Goal: Register for event/course

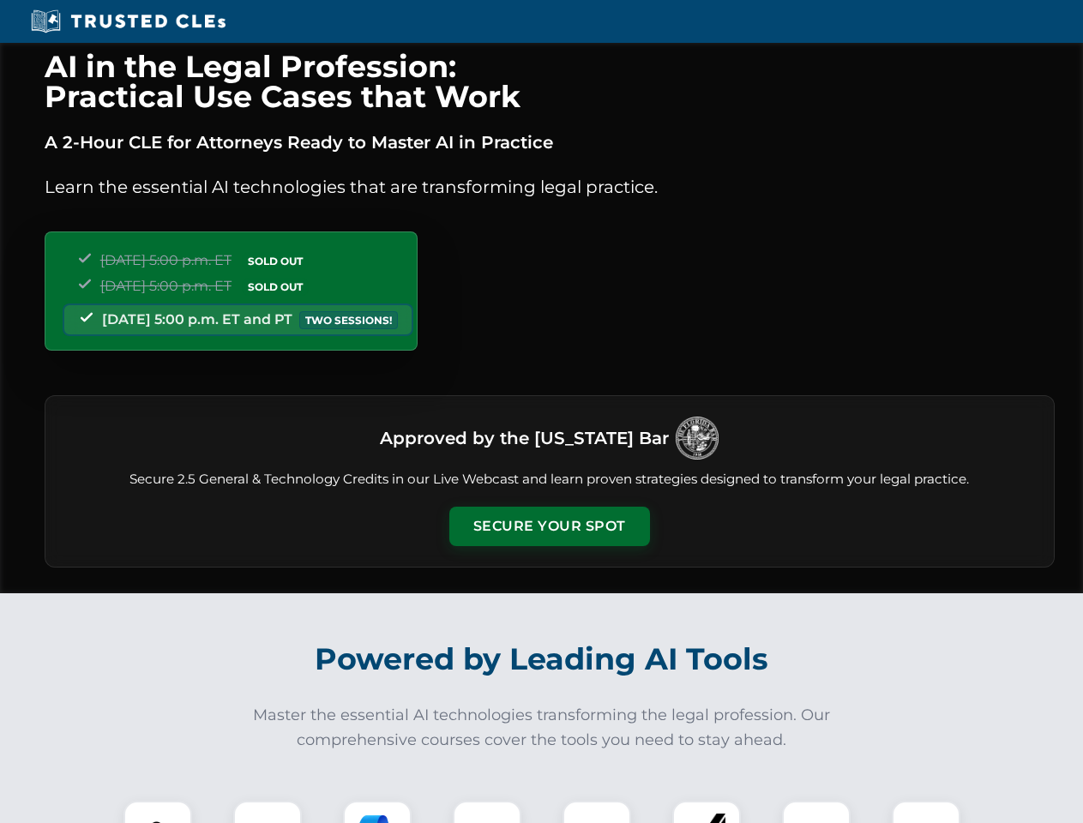
click at [549, 526] on button "Secure Your Spot" at bounding box center [549, 526] width 201 height 39
click at [158, 812] on img at bounding box center [158, 835] width 50 height 50
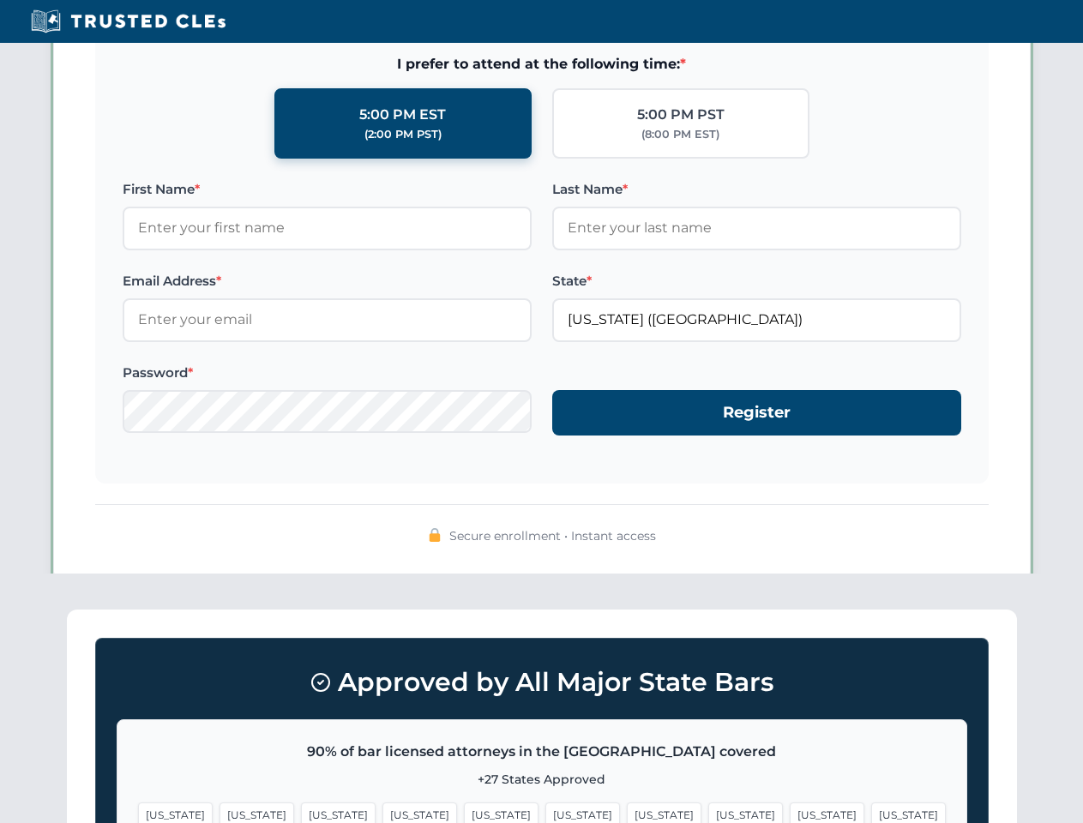
click at [627, 812] on span "[US_STATE]" at bounding box center [664, 814] width 75 height 25
click at [790, 812] on span "[US_STATE]" at bounding box center [827, 814] width 75 height 25
